Goal: Task Accomplishment & Management: Complete application form

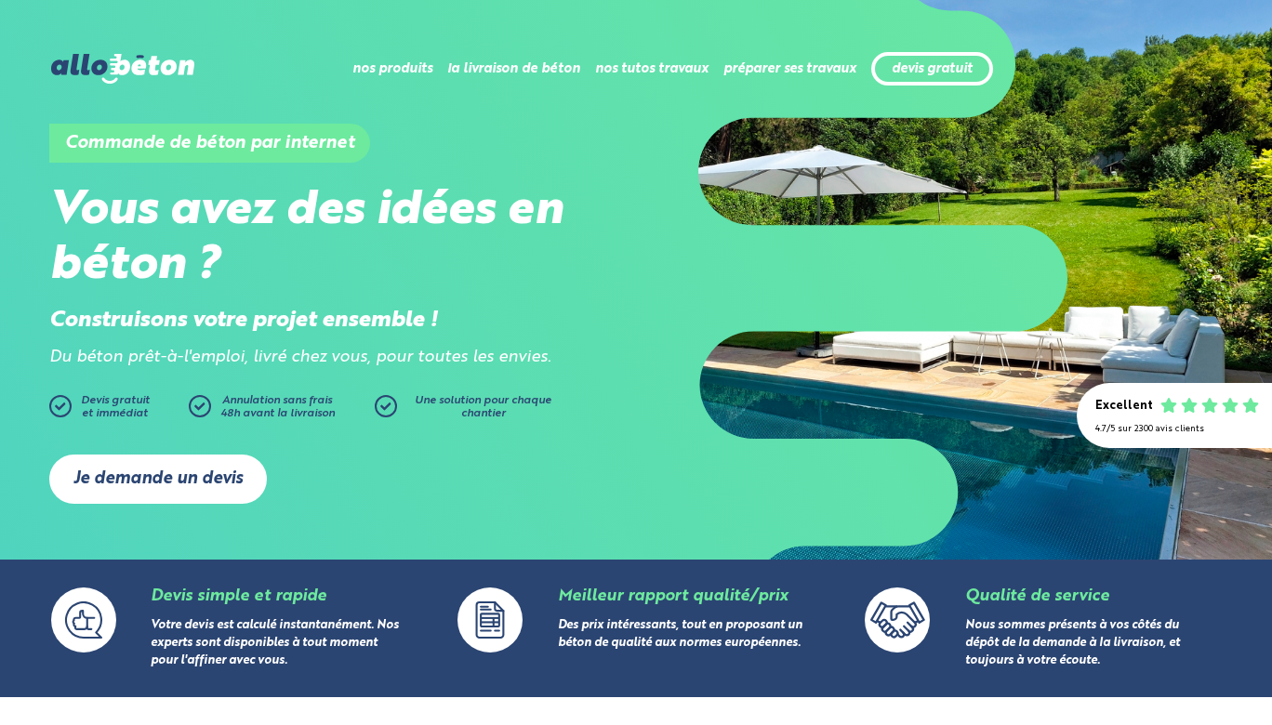
click at [218, 475] on link "Je demande un devis" at bounding box center [158, 479] width 218 height 49
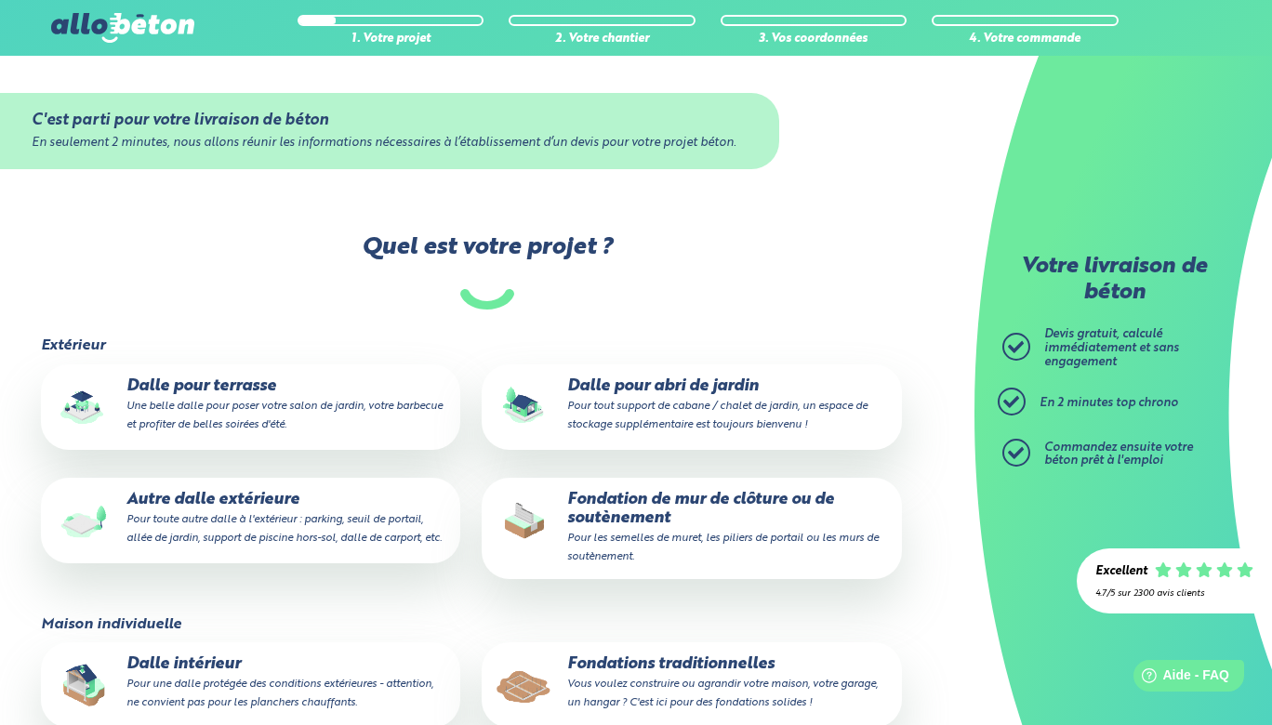
click at [297, 414] on small "Une belle dalle pour poser votre salon de jardin, votre barbecue et profiter de…" at bounding box center [284, 416] width 316 height 30
click at [0, 0] on input "Dalle pour terrasse Une belle dalle pour poser votre salon de jardin, votre bar…" at bounding box center [0, 0] width 0 height 0
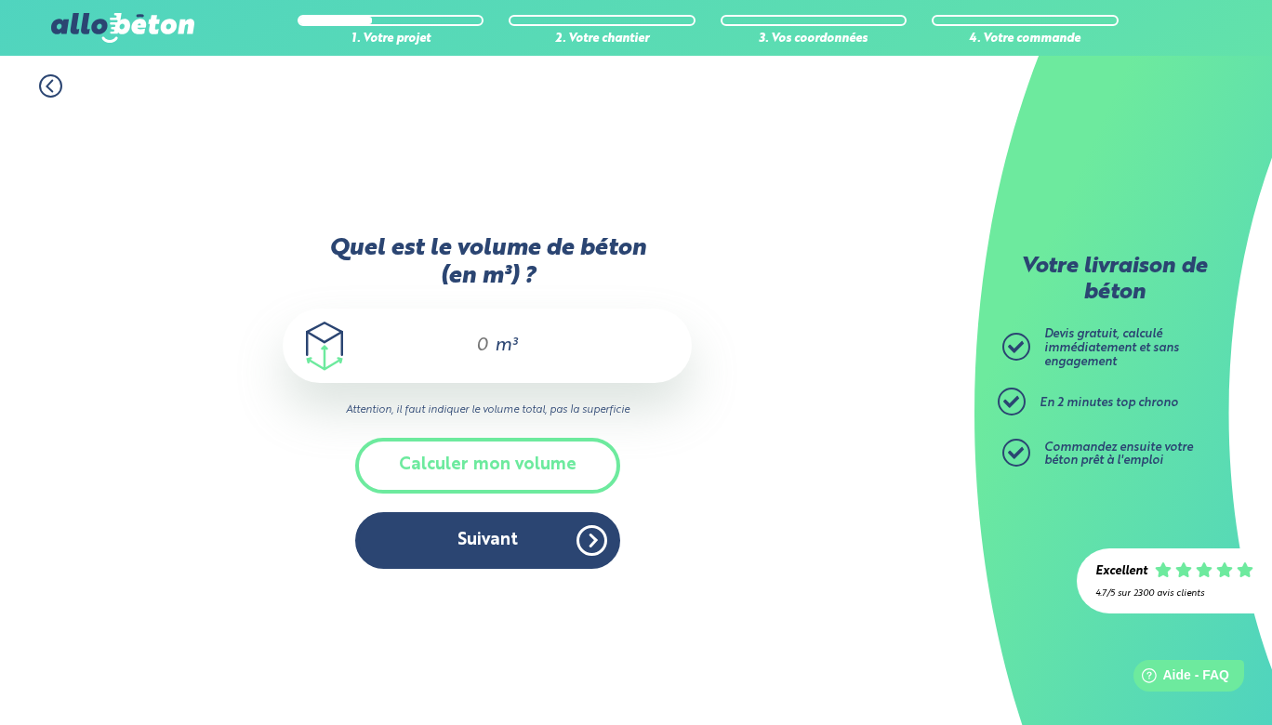
click at [472, 326] on div "m³" at bounding box center [487, 346] width 409 height 74
click at [472, 336] on input "Quel est le volume de béton (en m³) ?" at bounding box center [474, 346] width 32 height 22
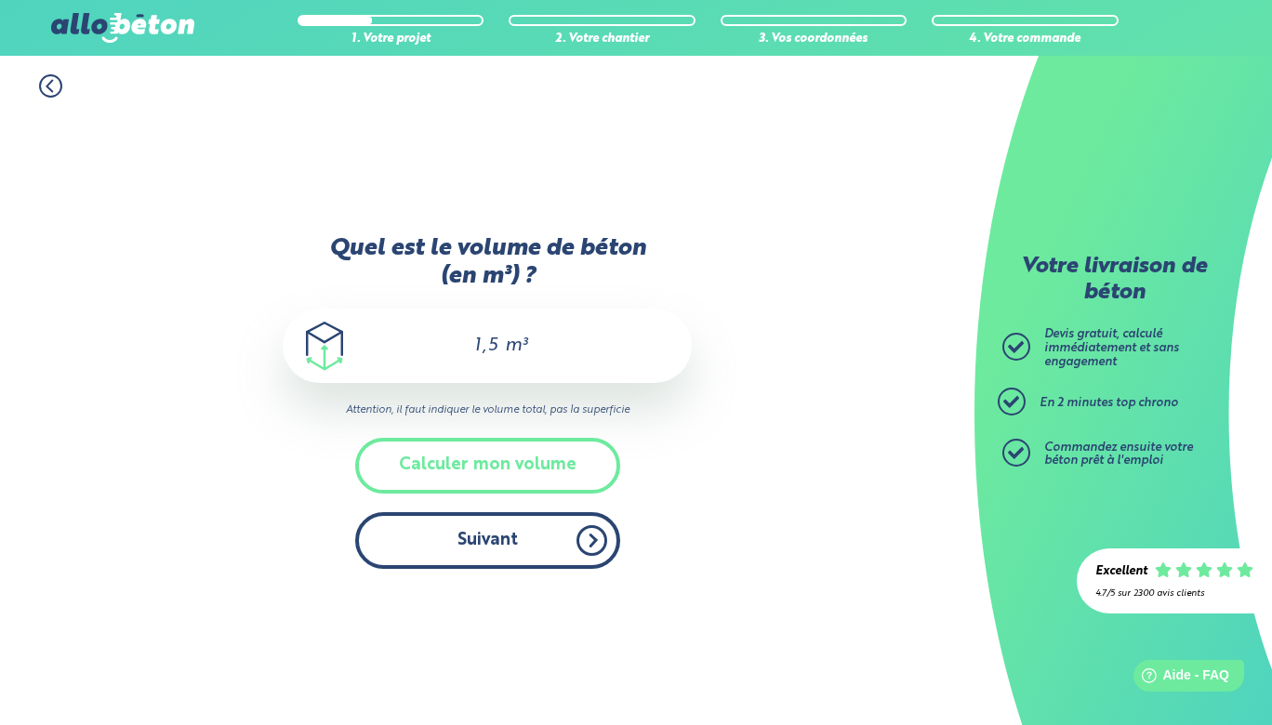
type input "1,5"
click at [447, 517] on button "Suivant" at bounding box center [487, 540] width 265 height 57
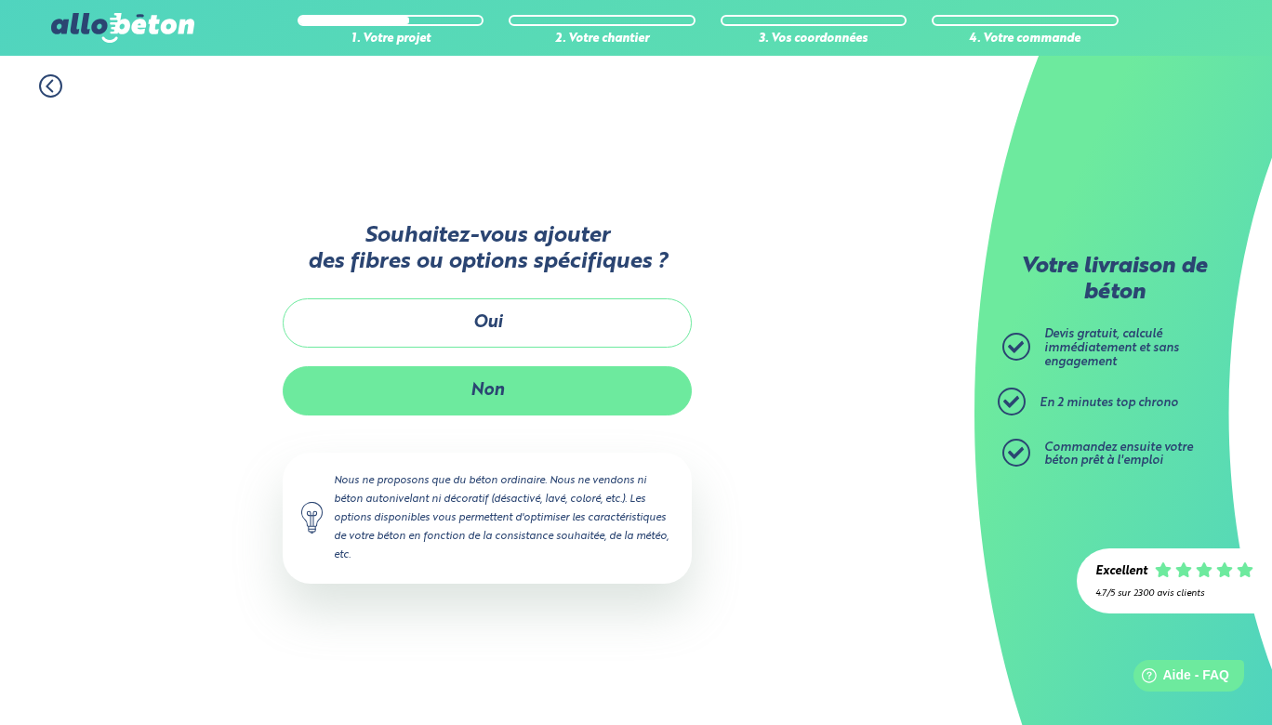
click at [495, 409] on button "Non" at bounding box center [487, 390] width 409 height 49
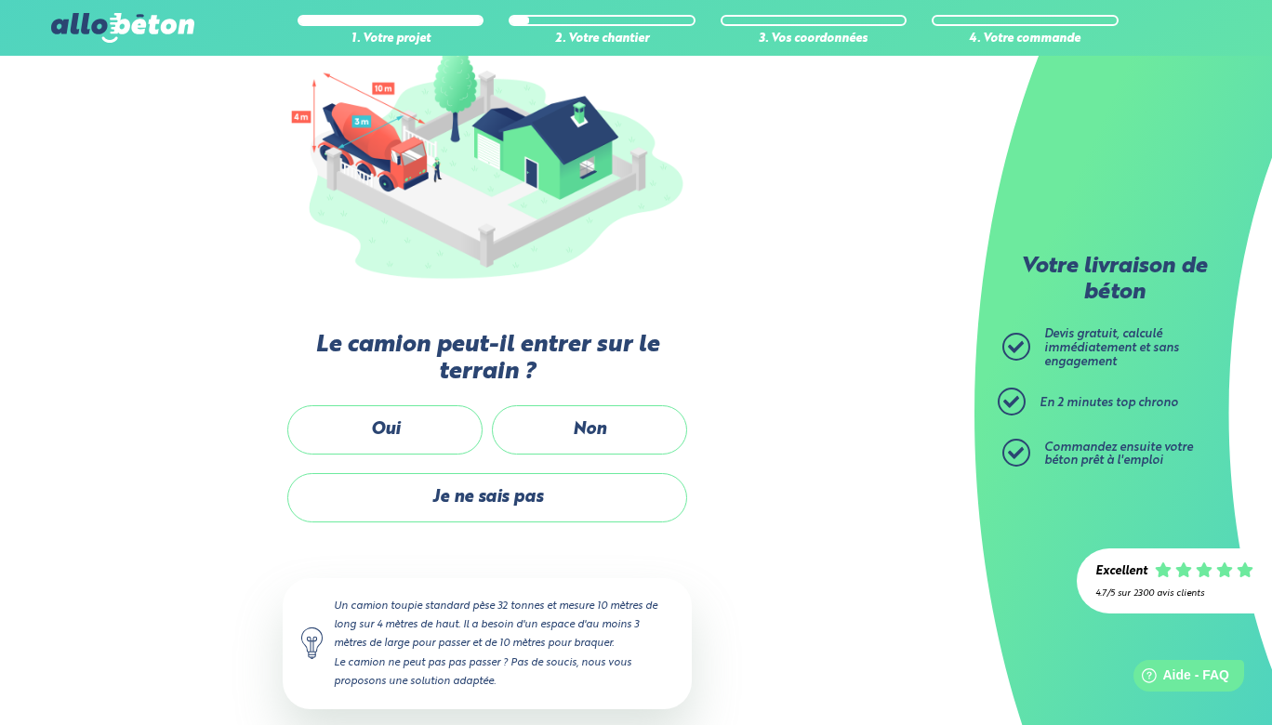
scroll to position [245, 0]
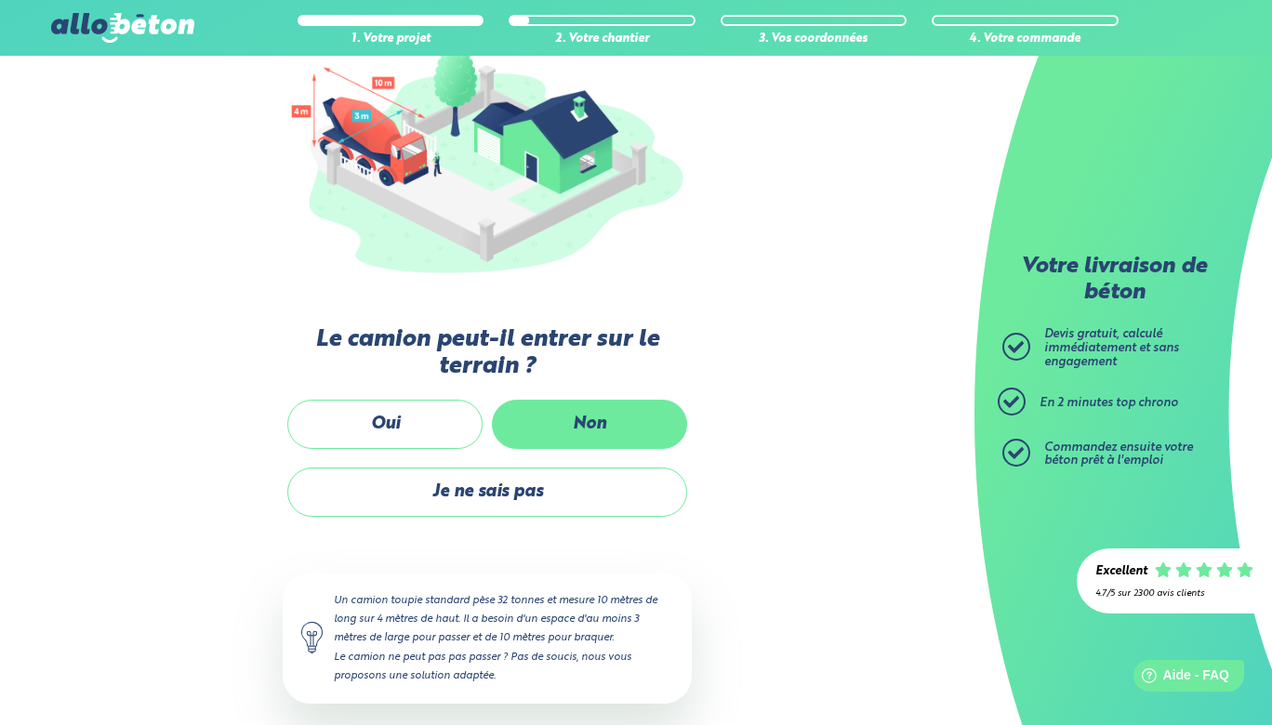
click at [528, 406] on label "Non" at bounding box center [589, 424] width 195 height 49
click at [0, 0] on input "Non" at bounding box center [0, 0] width 0 height 0
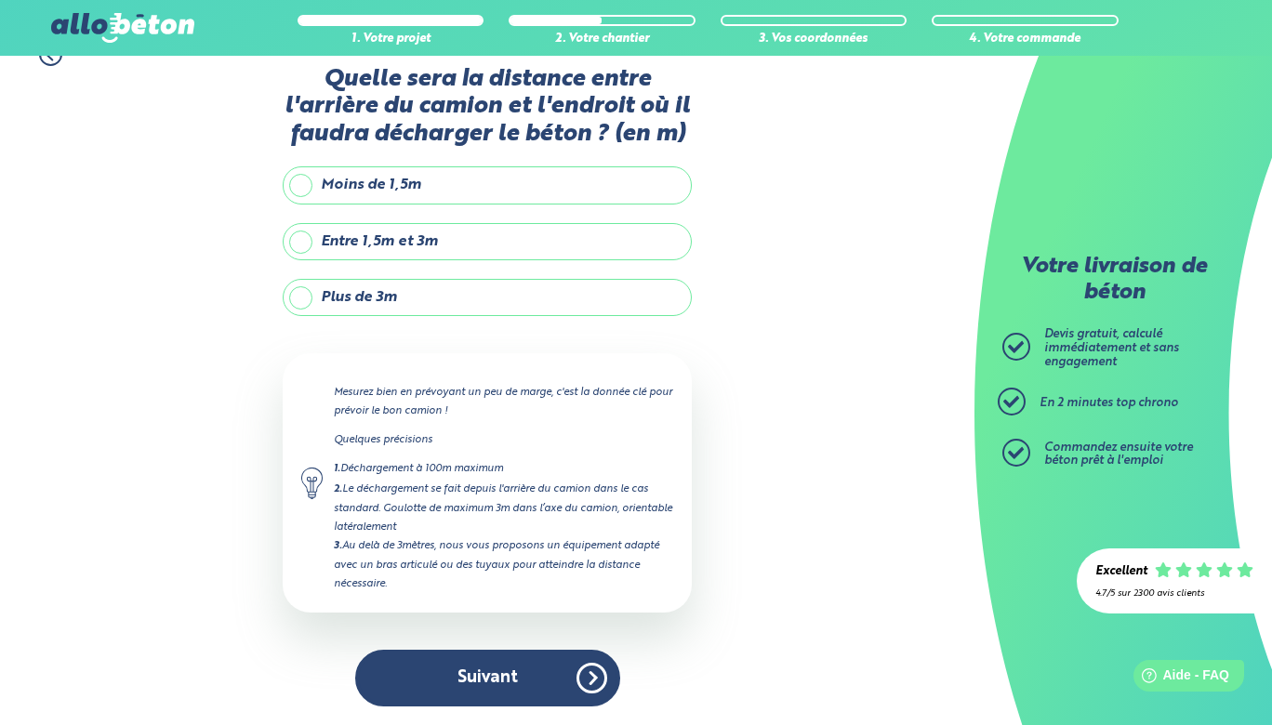
scroll to position [30, 0]
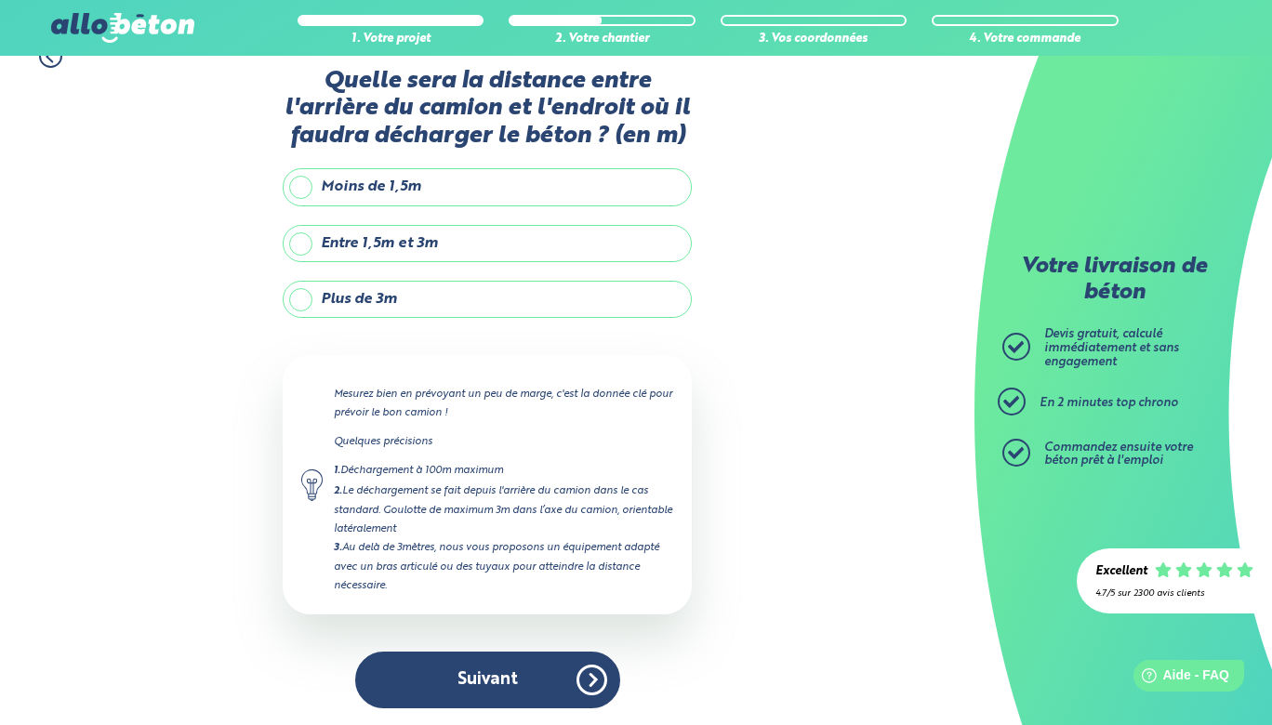
click at [306, 299] on label "Plus de 3m" at bounding box center [487, 299] width 409 height 37
click at [0, 0] on input "Plus de 3m" at bounding box center [0, 0] width 0 height 0
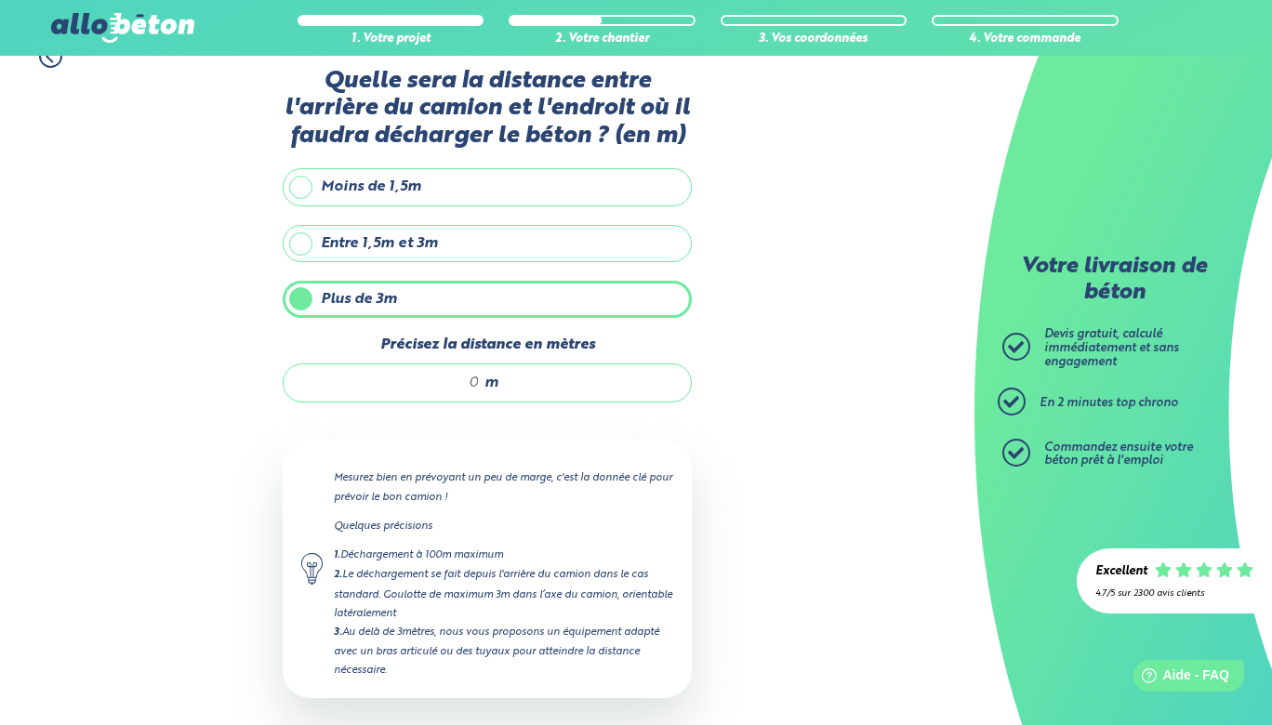
click at [443, 389] on input "Précisez la distance en mètres" at bounding box center [391, 383] width 178 height 19
type input "20"
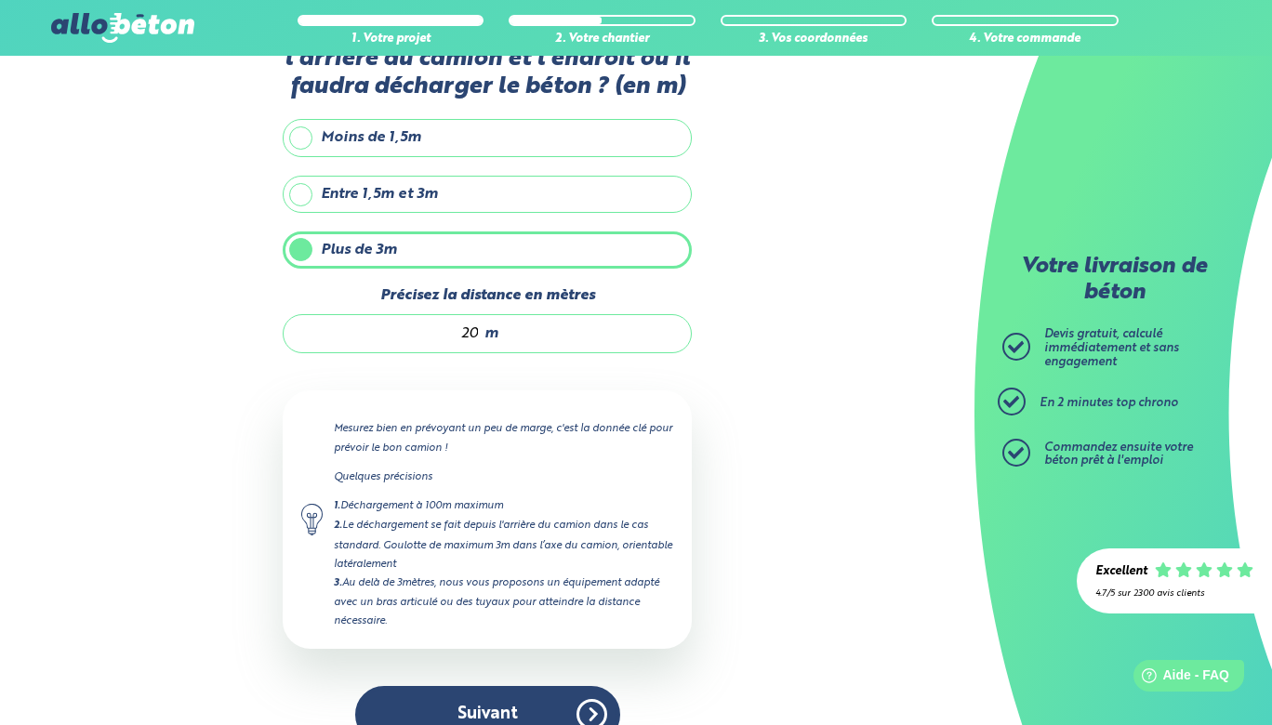
scroll to position [118, 0]
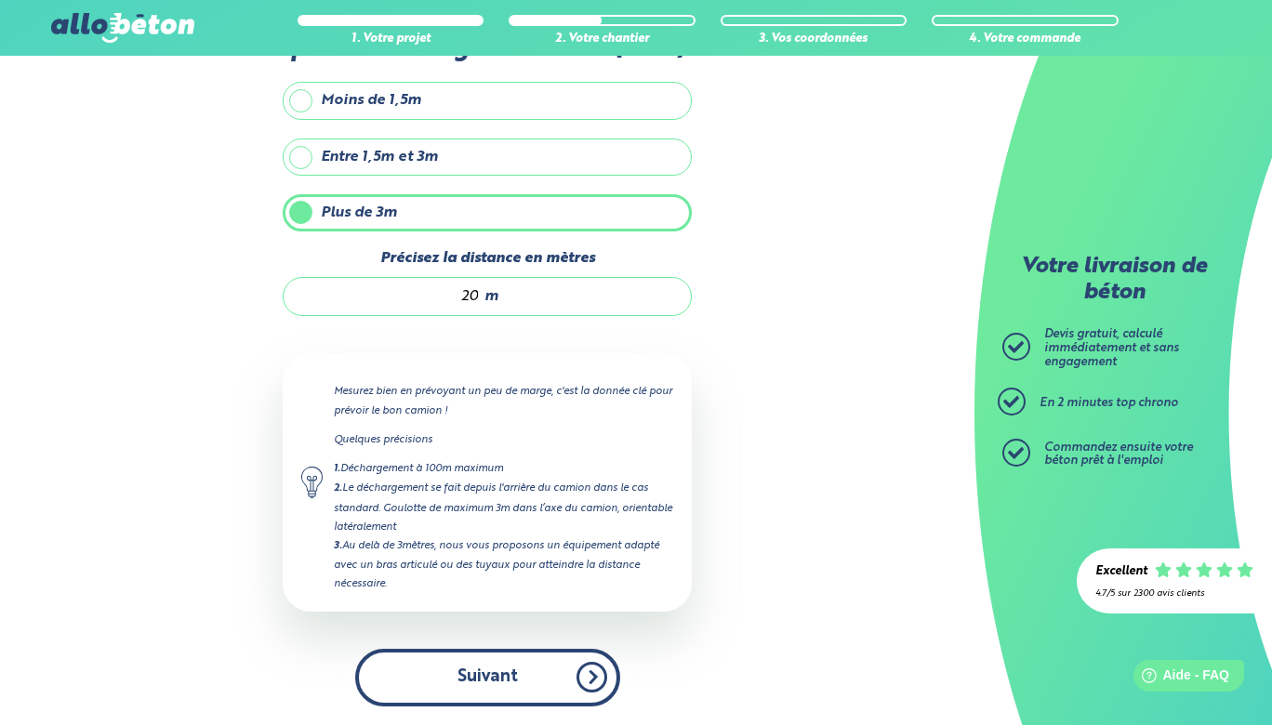
click at [411, 690] on button "Suivant" at bounding box center [487, 677] width 265 height 57
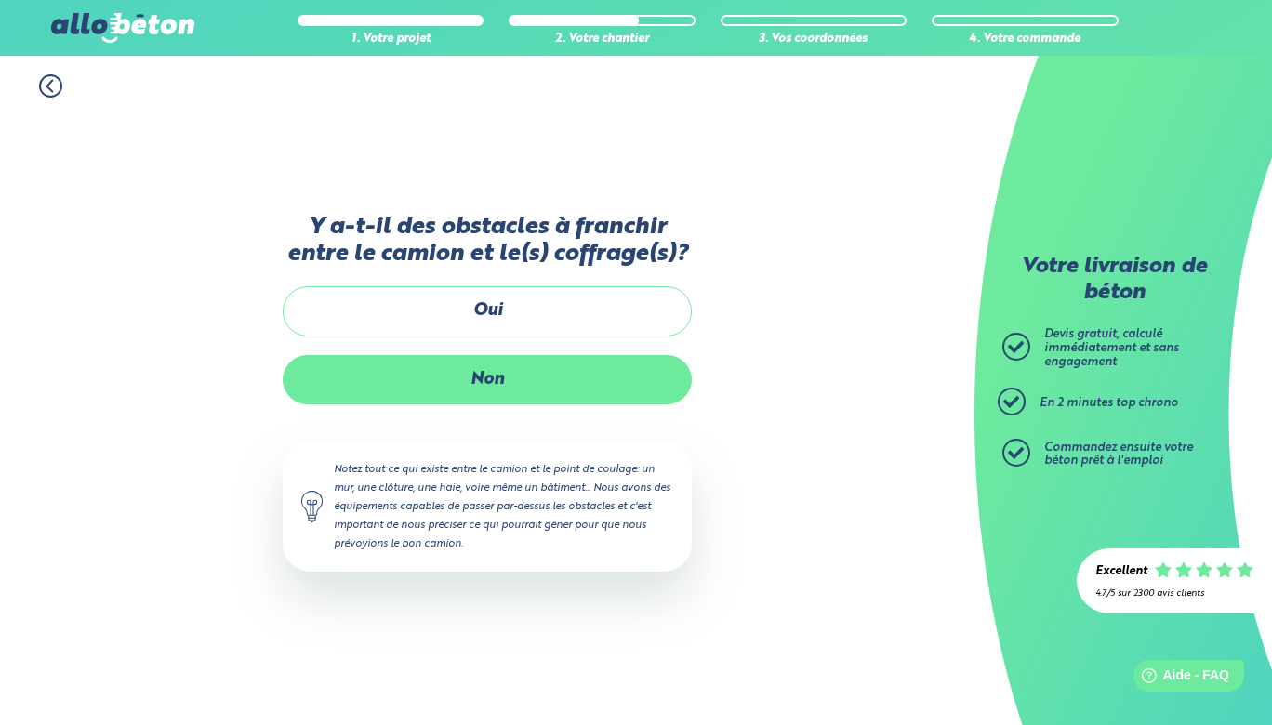
click at [366, 389] on label "Non" at bounding box center [487, 379] width 409 height 49
click at [0, 0] on input "Non" at bounding box center [0, 0] width 0 height 0
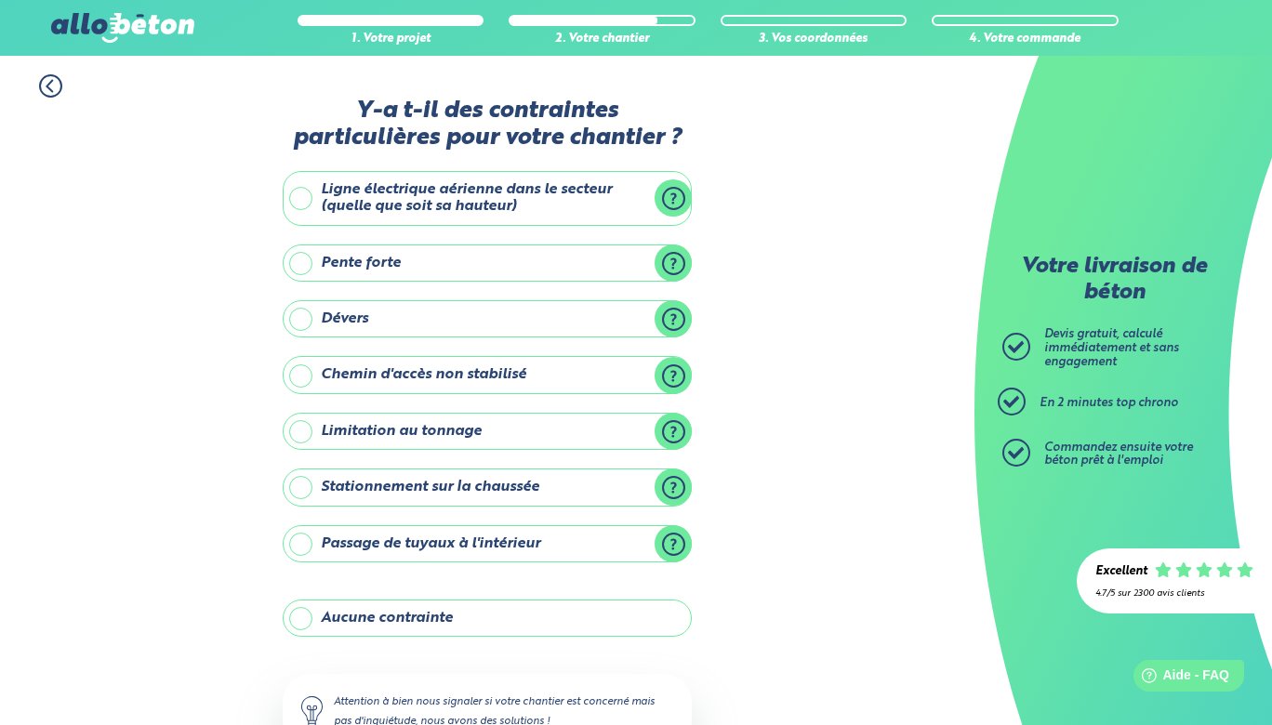
click at [303, 365] on label "Chemin d'accès non stabilisé" at bounding box center [487, 374] width 409 height 37
click at [0, 0] on input "Chemin d'accès non stabilisé" at bounding box center [0, 0] width 0 height 0
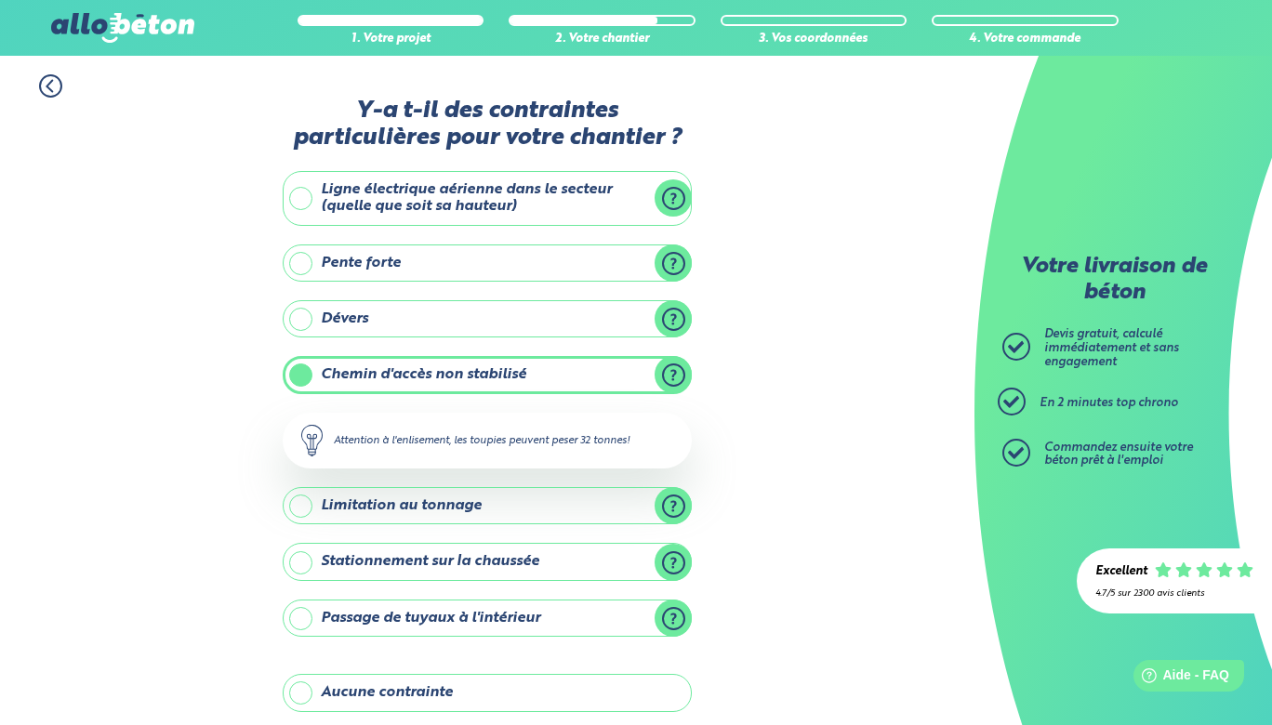
click at [305, 375] on label "Chemin d'accès non stabilisé" at bounding box center [487, 374] width 409 height 37
click at [0, 0] on input "Chemin d'accès non stabilisé" at bounding box center [0, 0] width 0 height 0
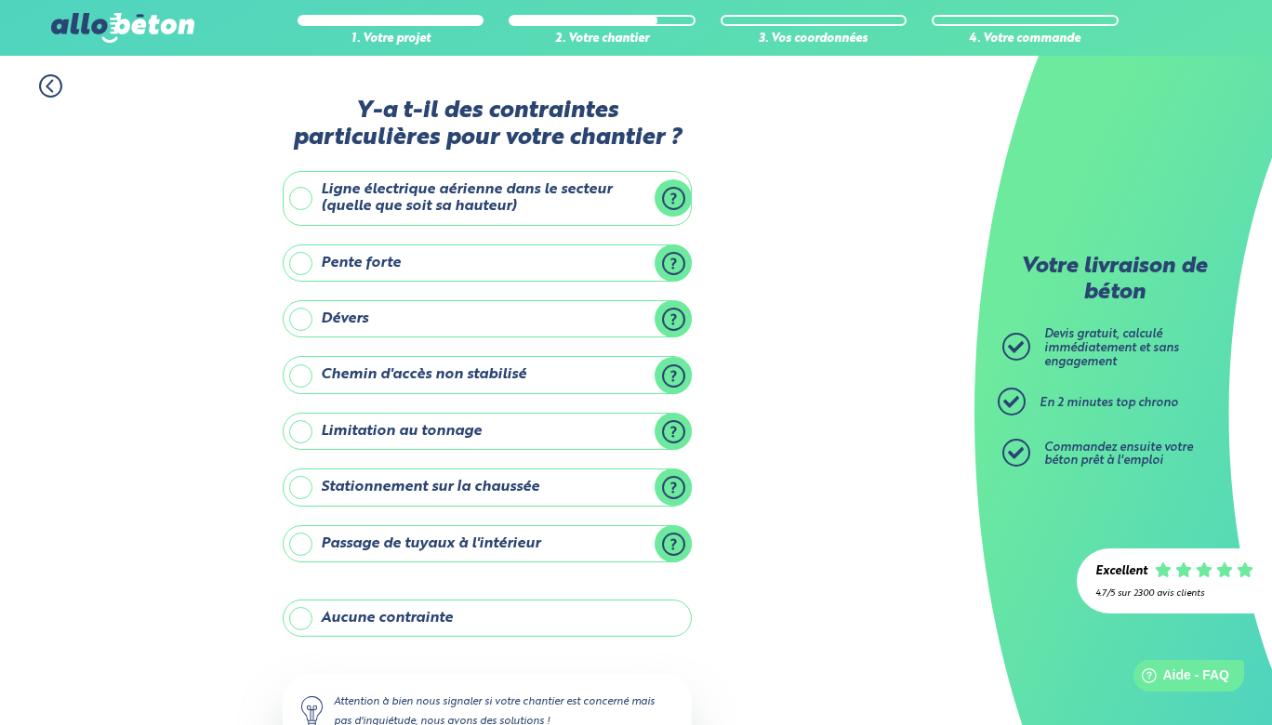
click at [302, 485] on label "Stationnement sur la chaussée" at bounding box center [487, 487] width 409 height 37
click at [0, 0] on input "Stationnement sur la chaussée" at bounding box center [0, 0] width 0 height 0
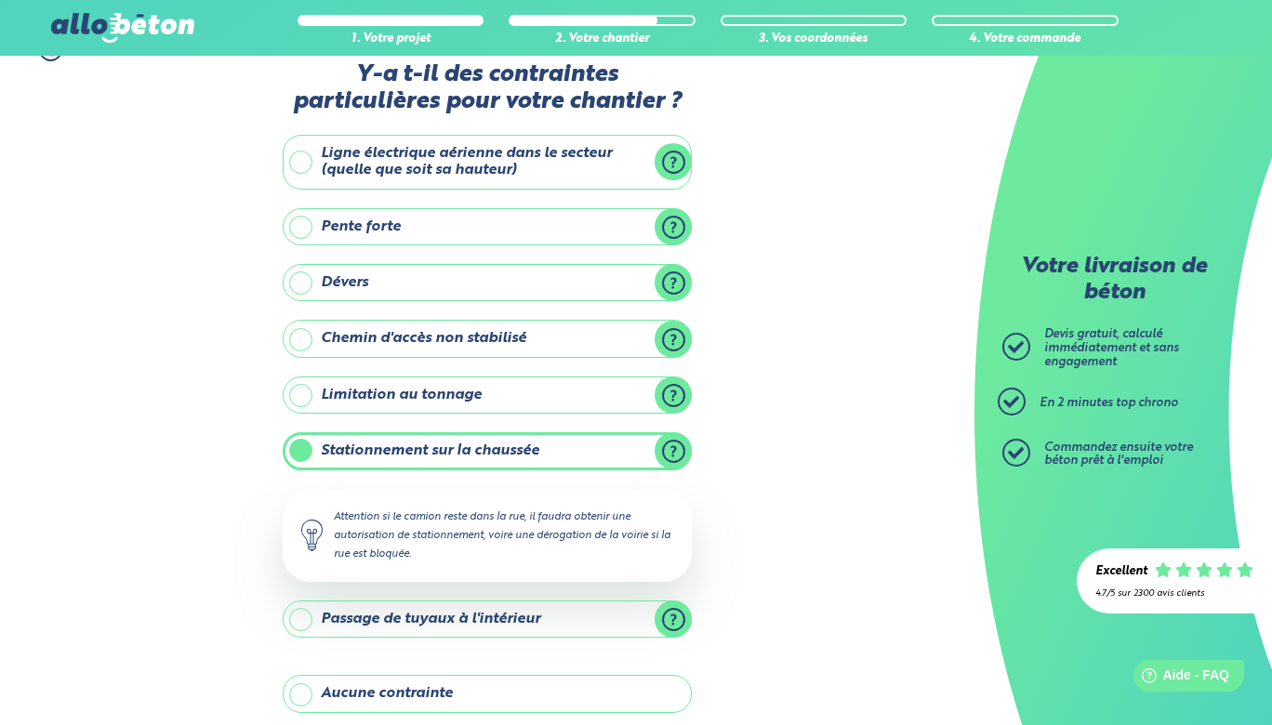
scroll to position [24, 0]
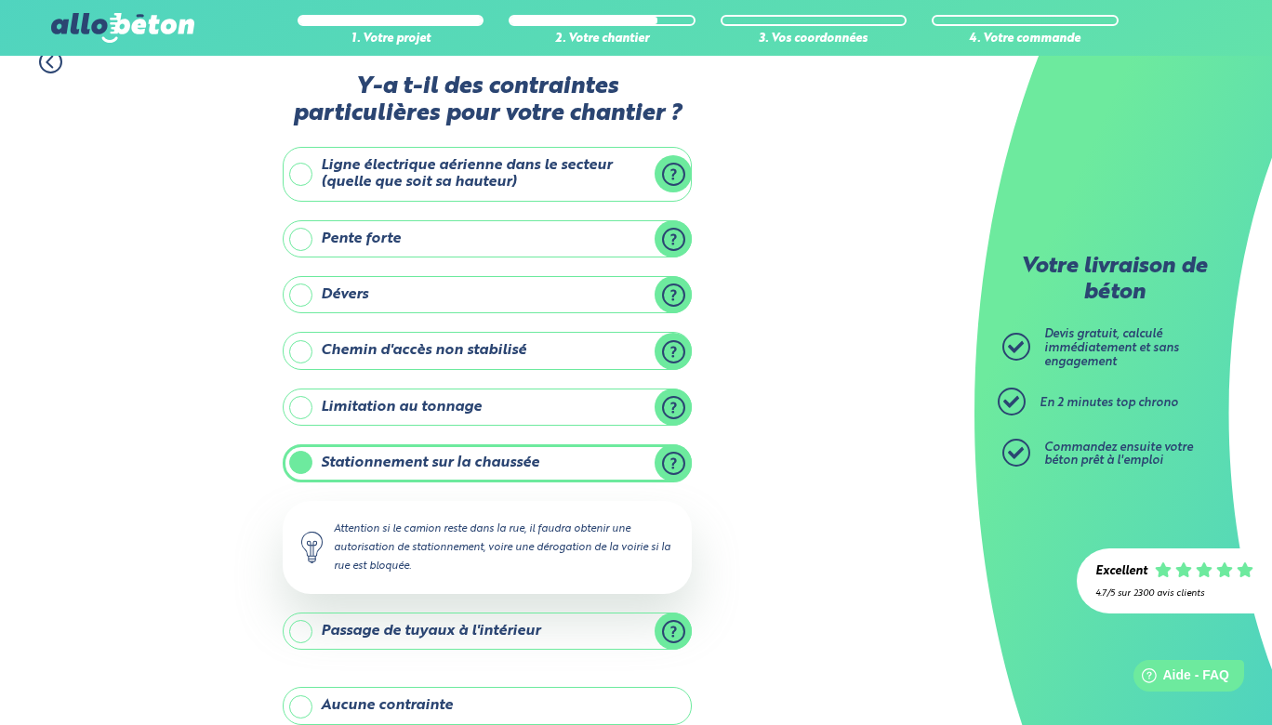
click at [297, 174] on label "Ligne électrique aérienne dans le secteur (quelle que soit sa hauteur)" at bounding box center [487, 174] width 409 height 55
click at [0, 0] on input "Ligne électrique aérienne dans le secteur (quelle que soit sa hauteur)" at bounding box center [0, 0] width 0 height 0
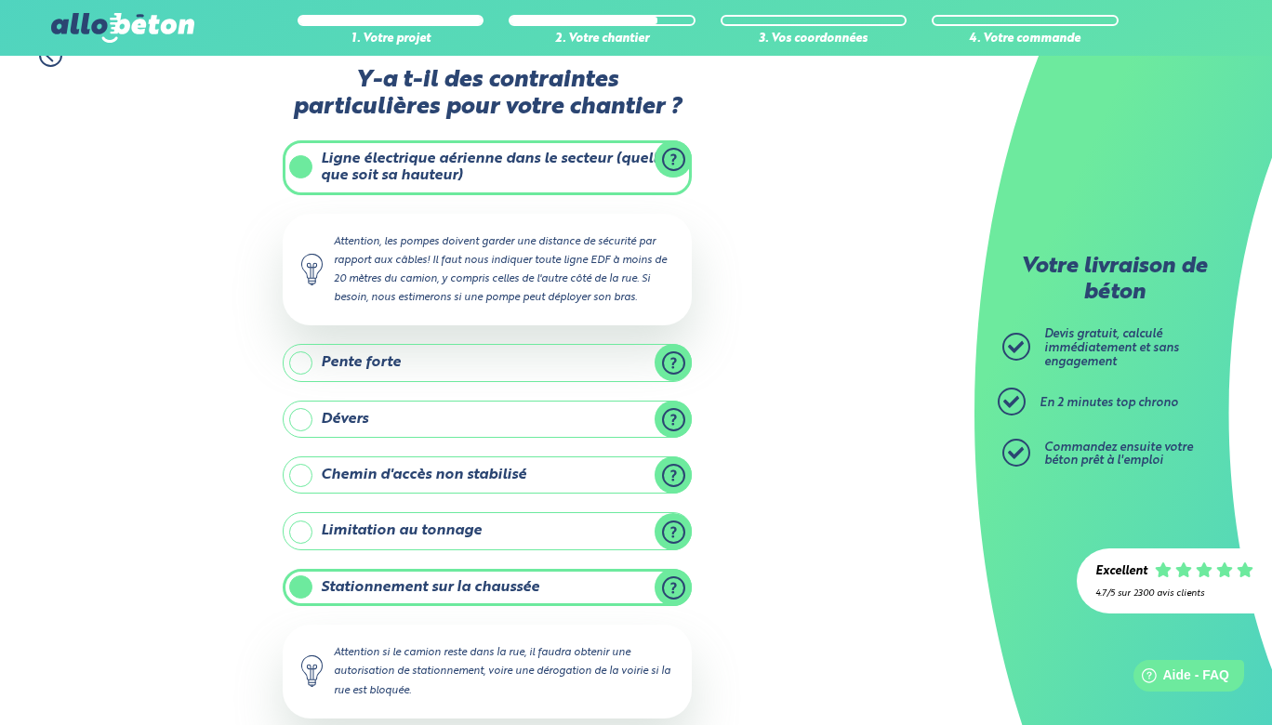
scroll to position [32, 0]
click at [310, 165] on label "Ligne électrique aérienne dans le secteur (quelle que soit sa hauteur)" at bounding box center [487, 166] width 409 height 55
click at [0, 0] on input "Ligne électrique aérienne dans le secteur (quelle que soit sa hauteur)" at bounding box center [0, 0] width 0 height 0
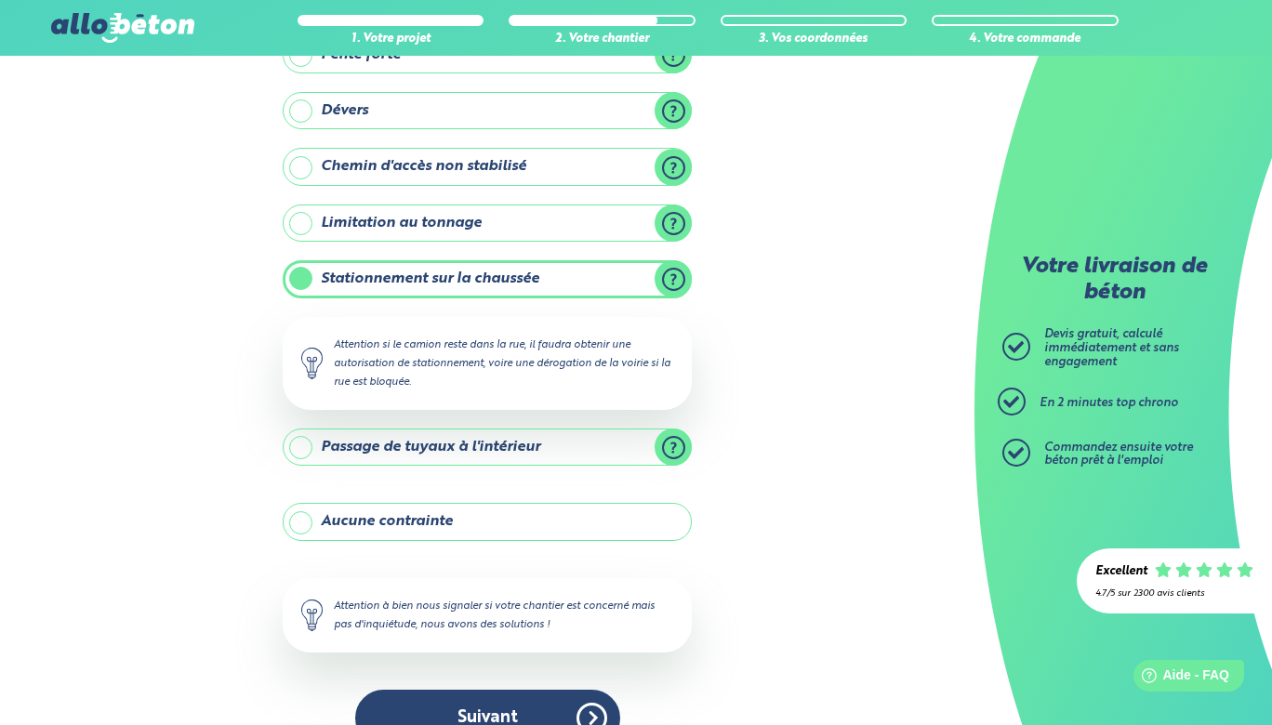
scroll to position [249, 0]
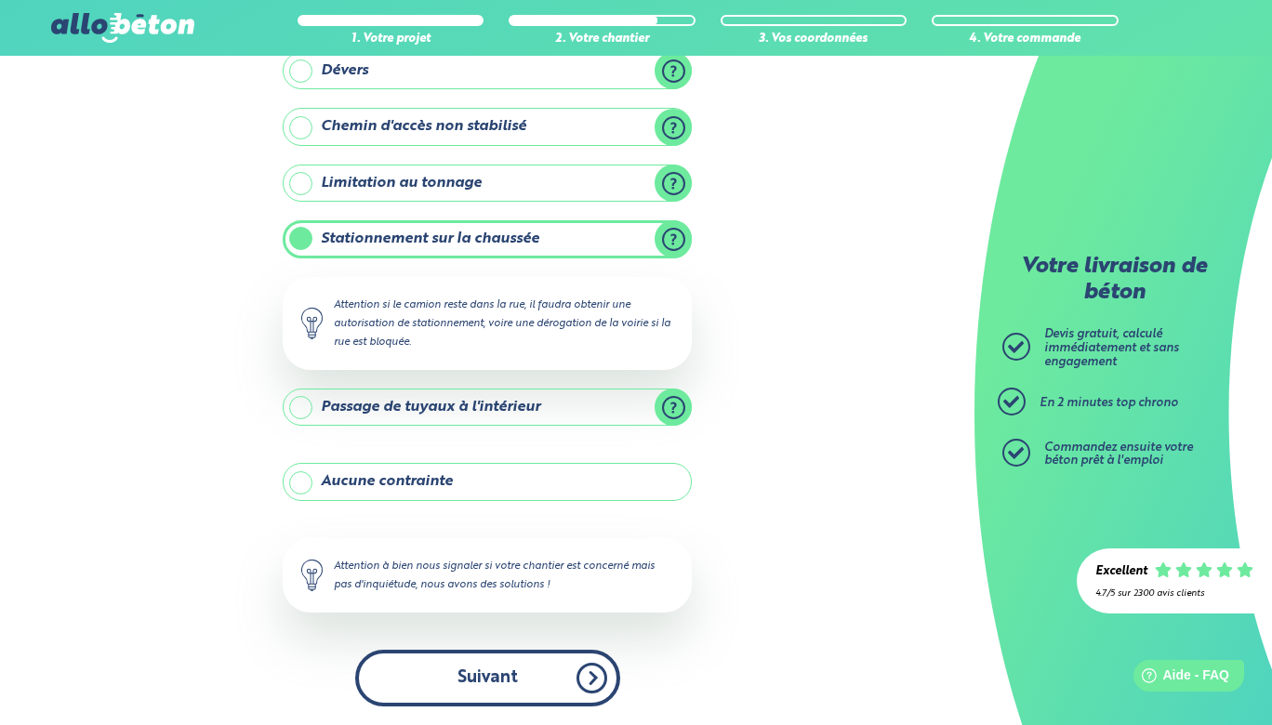
click at [413, 688] on button "Suivant" at bounding box center [487, 678] width 265 height 57
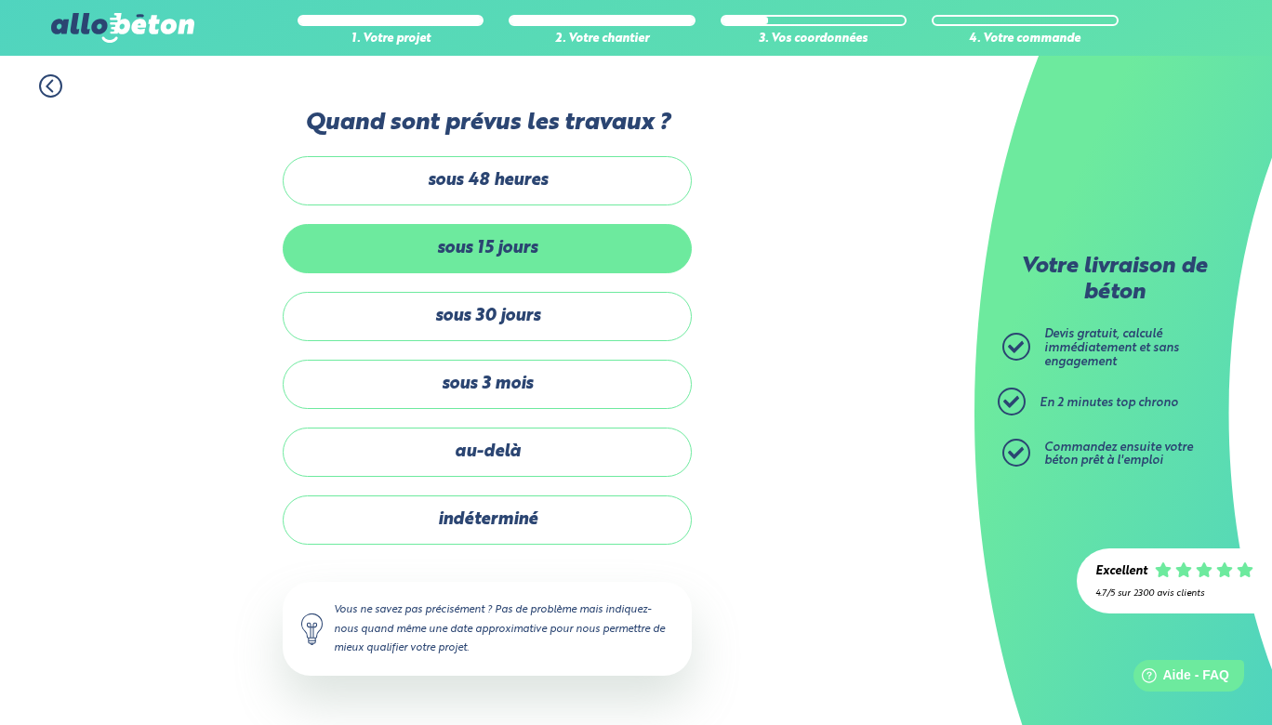
click at [344, 258] on label "sous 15 jours" at bounding box center [487, 248] width 409 height 49
click at [0, 0] on input "sous 15 jours" at bounding box center [0, 0] width 0 height 0
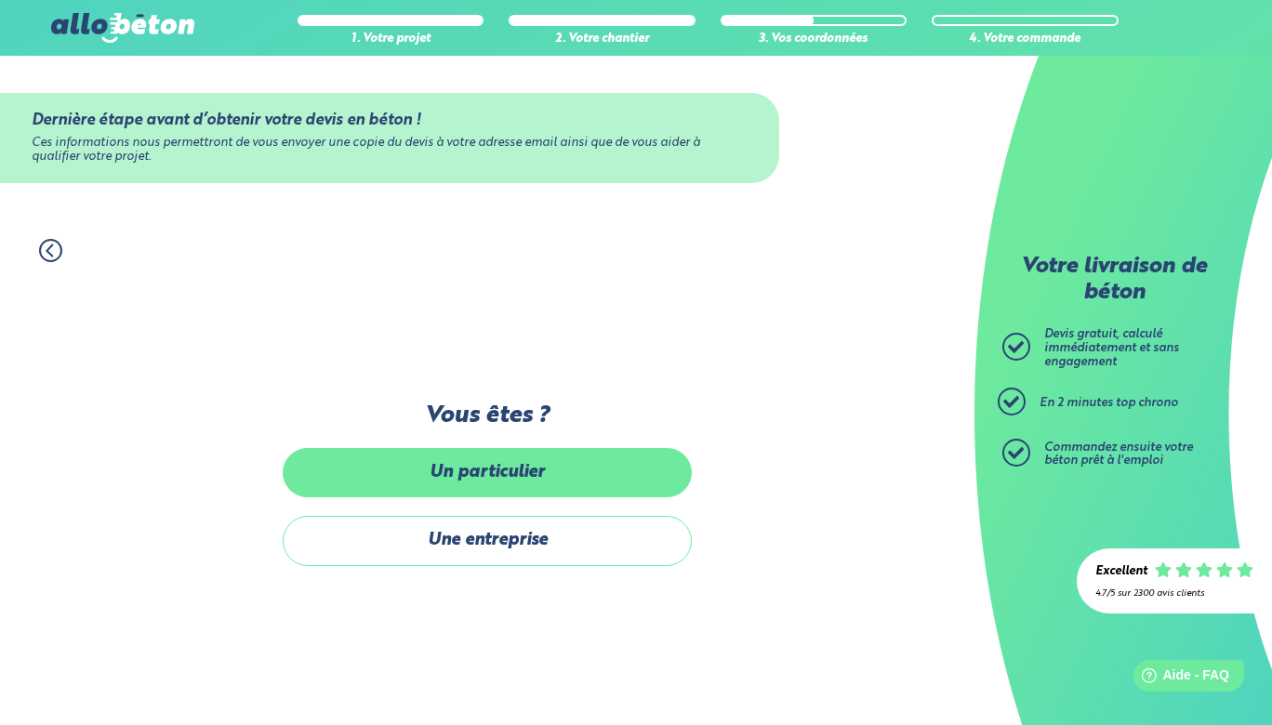
click at [330, 477] on label "Un particulier" at bounding box center [487, 472] width 409 height 49
click at [0, 0] on input "Un particulier" at bounding box center [0, 0] width 0 height 0
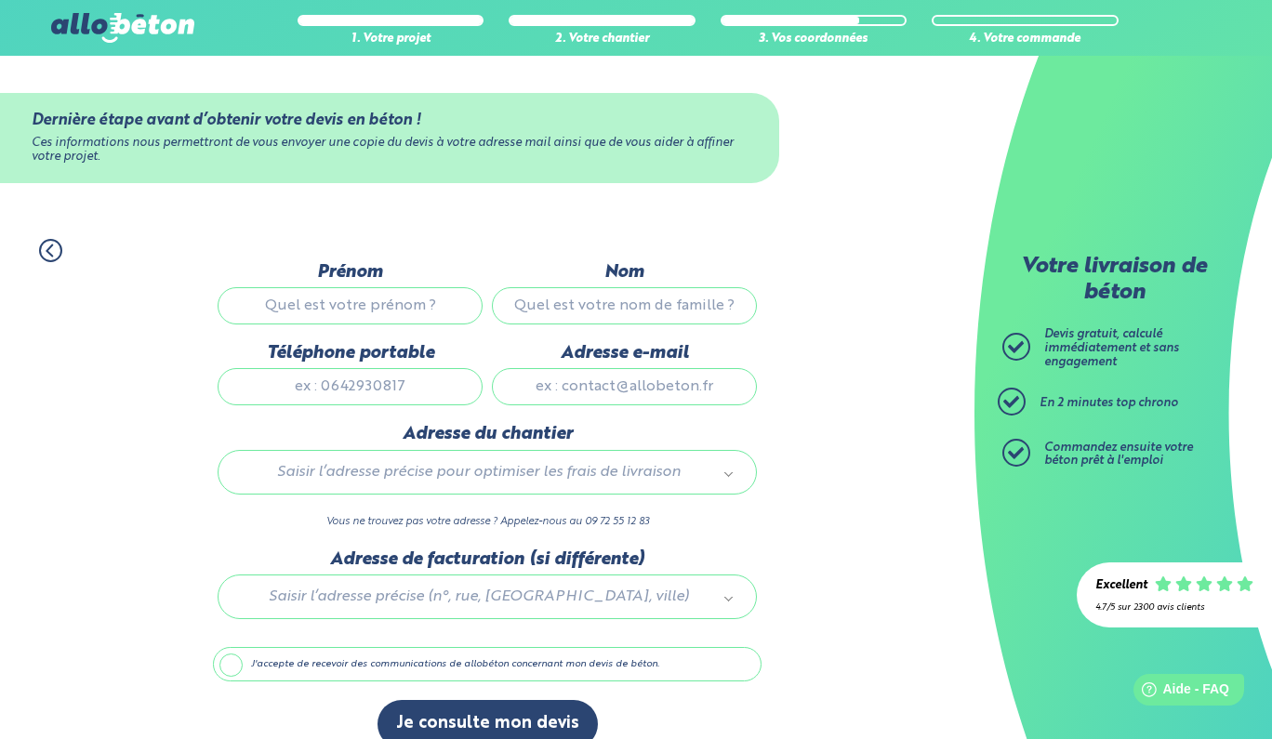
click at [522, 700] on div "Dernière étape avant d’obtenir votre devis en béton ! Ces informations nous per…" at bounding box center [487, 514] width 548 height 505
click at [1130, 563] on div "Excellent 4.7/5 sur 2300 avis clients" at bounding box center [1173, 594] width 195 height 65
click at [1165, 706] on div "Help Aide - FAQ" at bounding box center [1188, 689] width 114 height 33
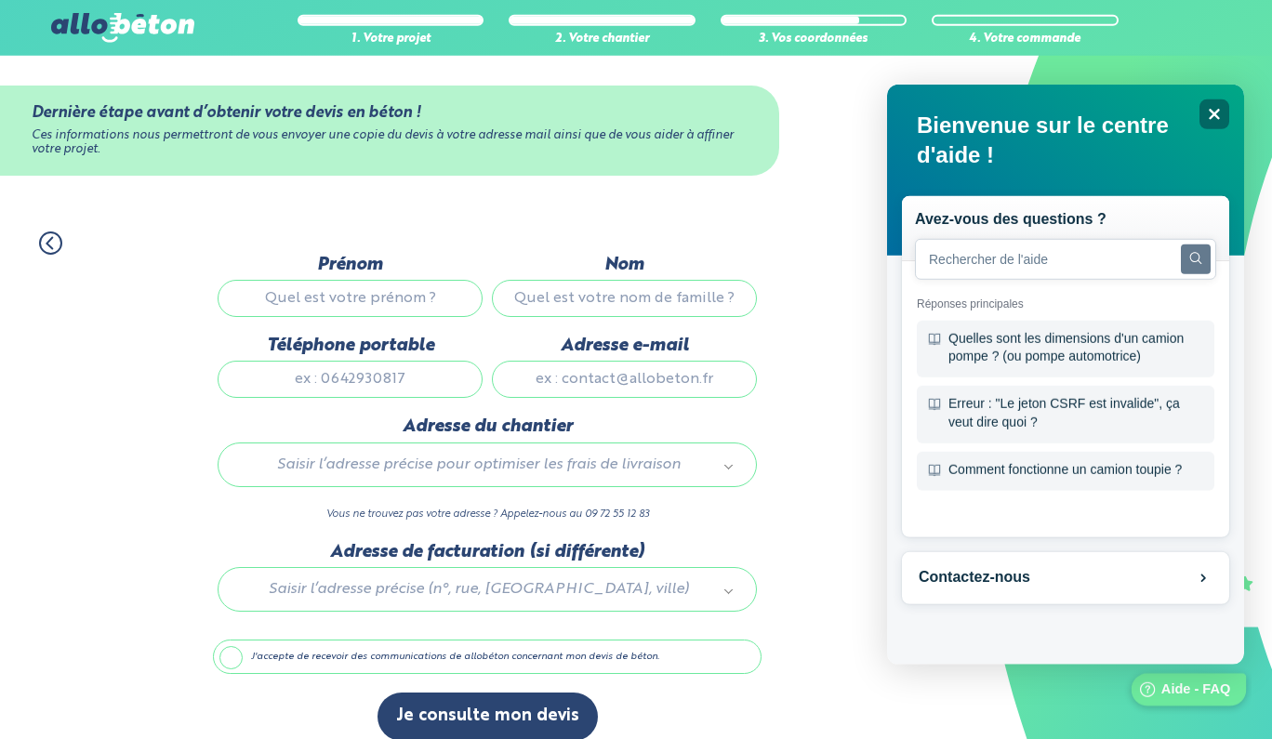
scroll to position [36, 0]
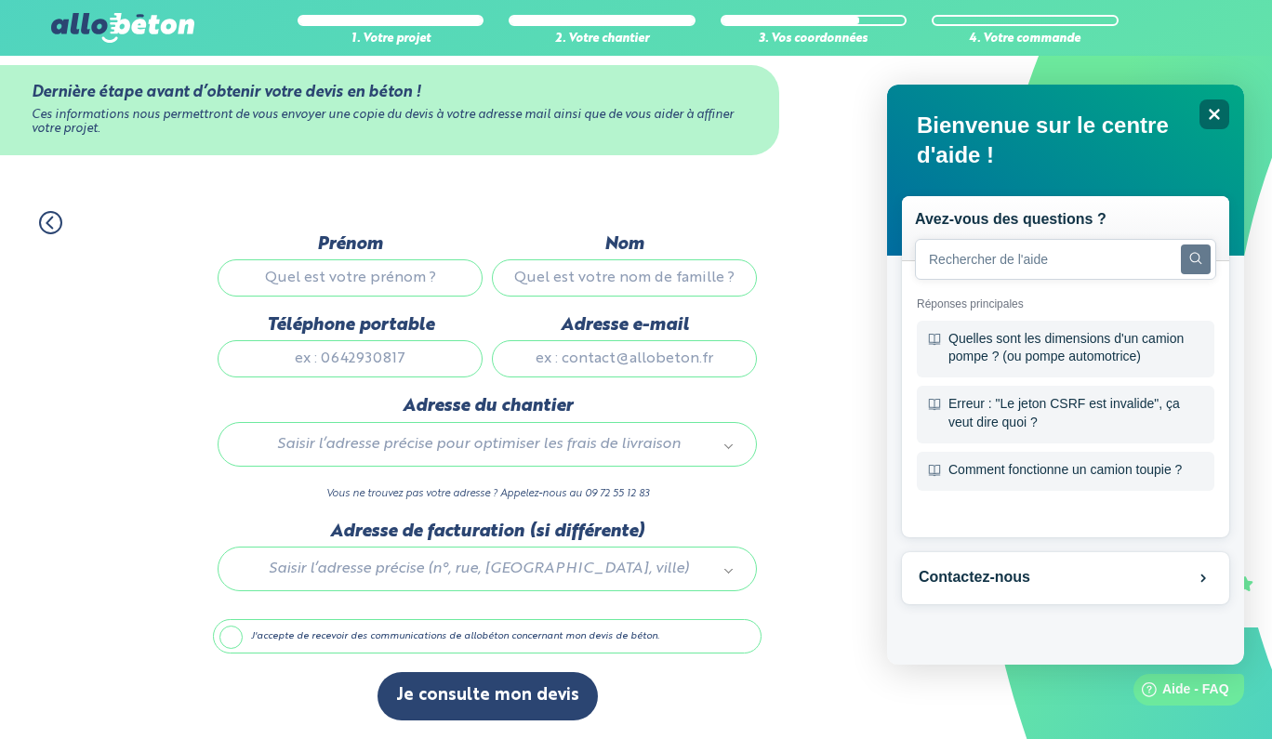
click at [557, 366] on input "Adresse e-mail" at bounding box center [624, 358] width 265 height 37
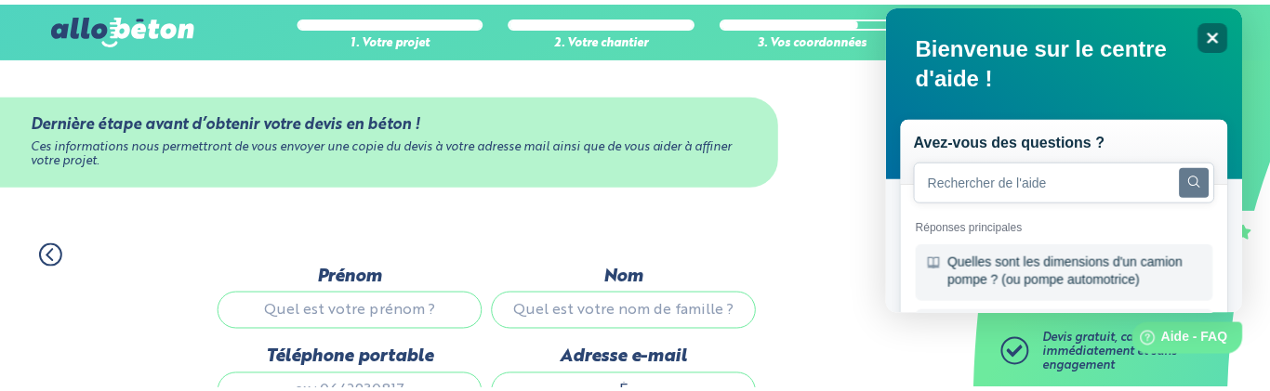
scroll to position [20, 0]
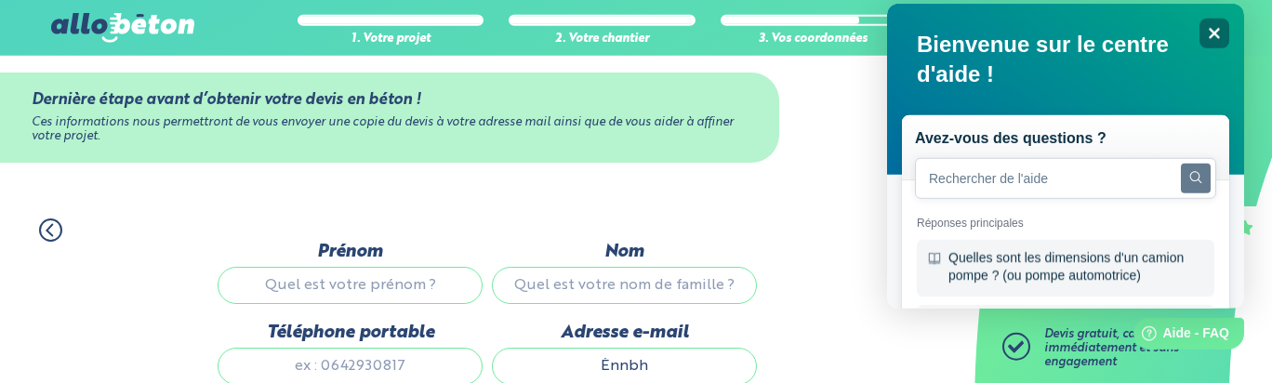
type input "Ènnbh"
